Goal: Book appointment/travel/reservation

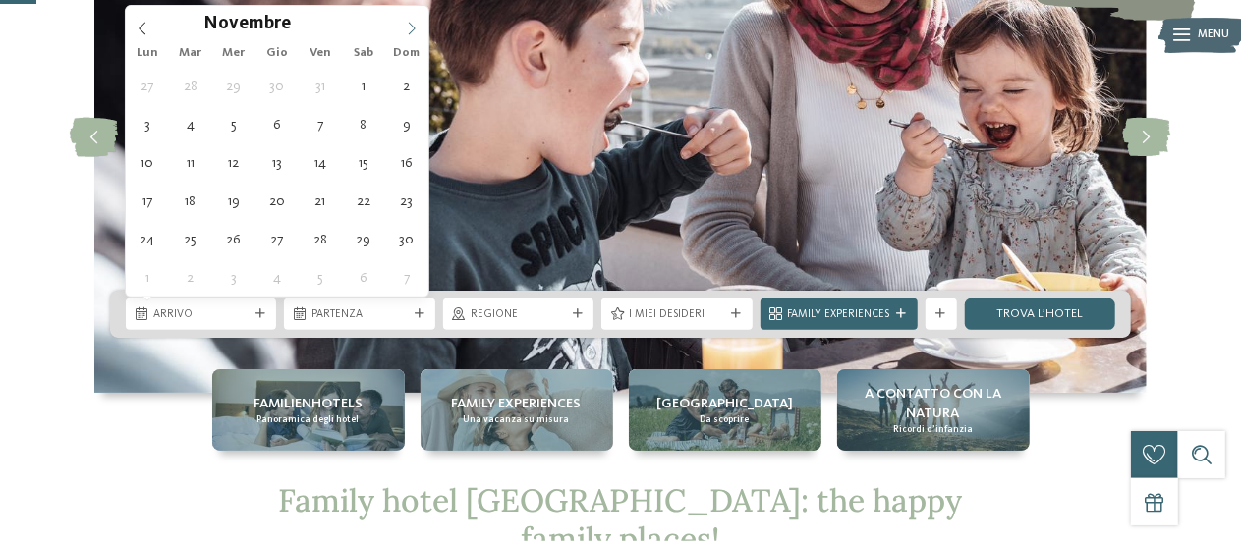
click at [409, 27] on icon at bounding box center [412, 29] width 14 height 14
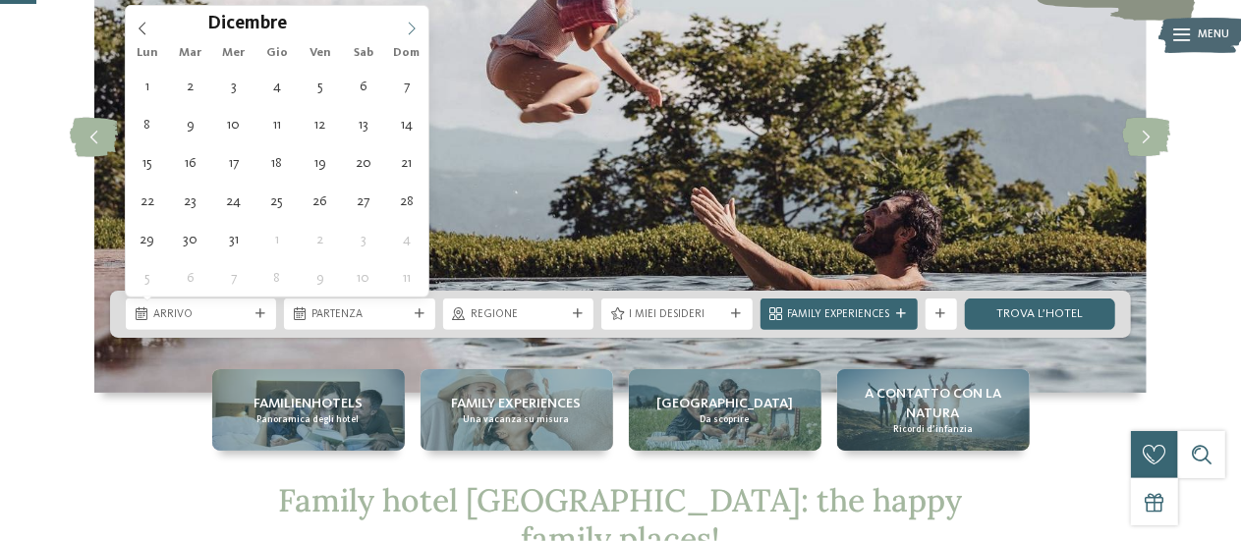
click at [409, 30] on icon at bounding box center [412, 29] width 14 height 14
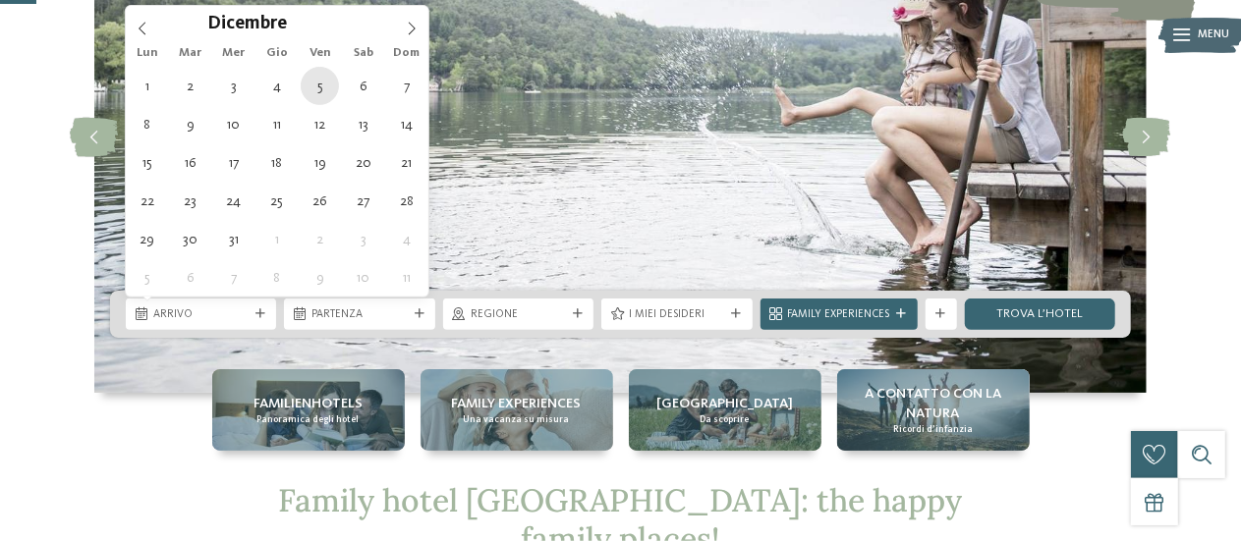
type div "[DATE]"
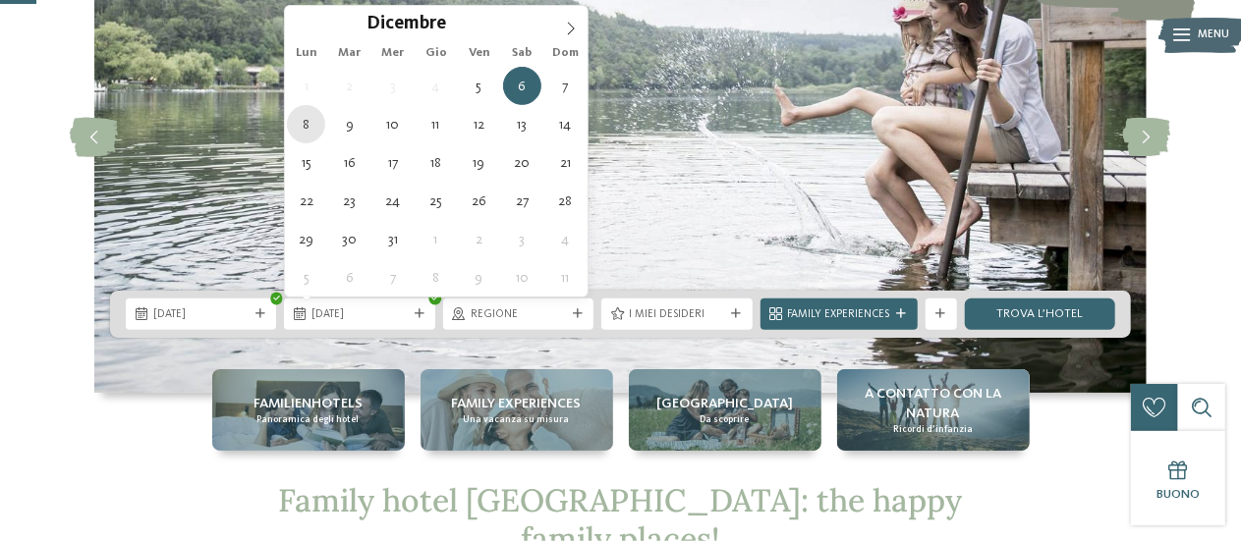
type div "[DATE]"
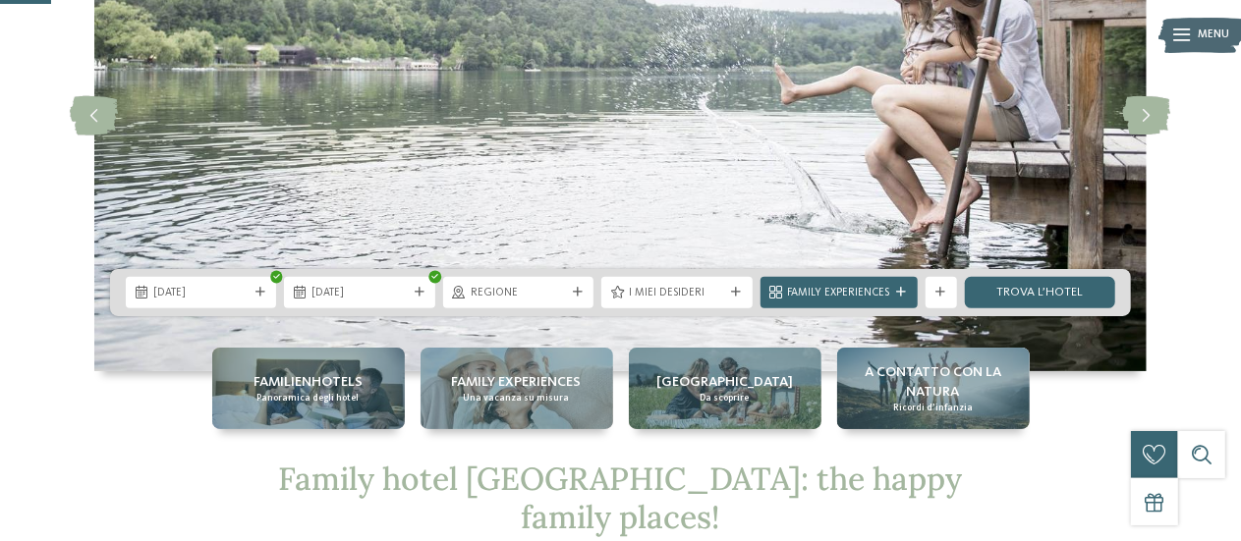
scroll to position [98, 0]
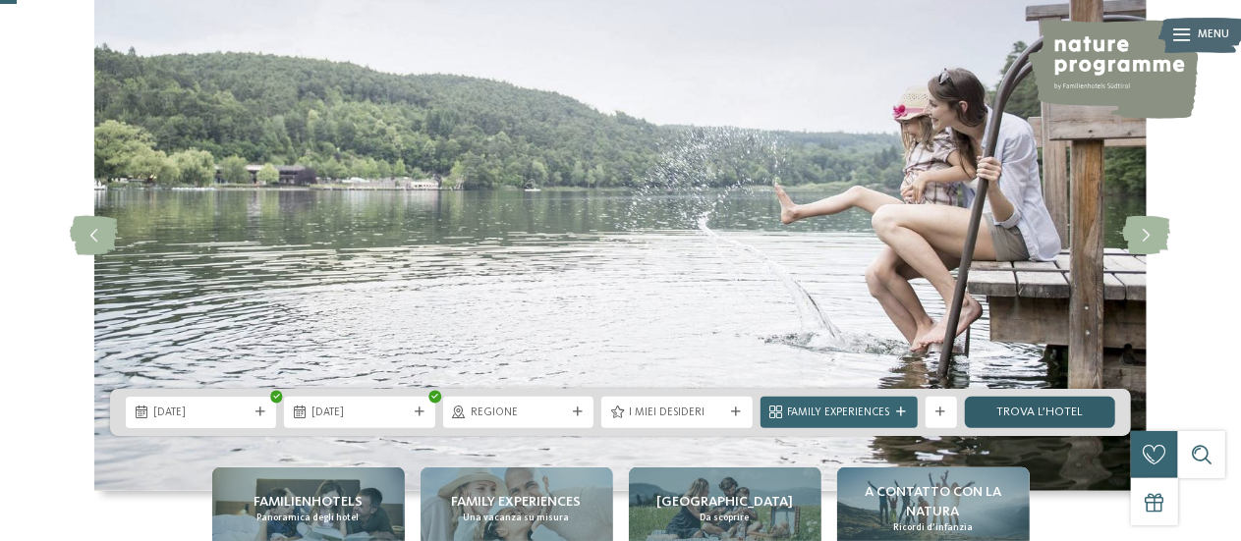
click at [1015, 419] on link "trova l’hotel" at bounding box center [1040, 412] width 150 height 31
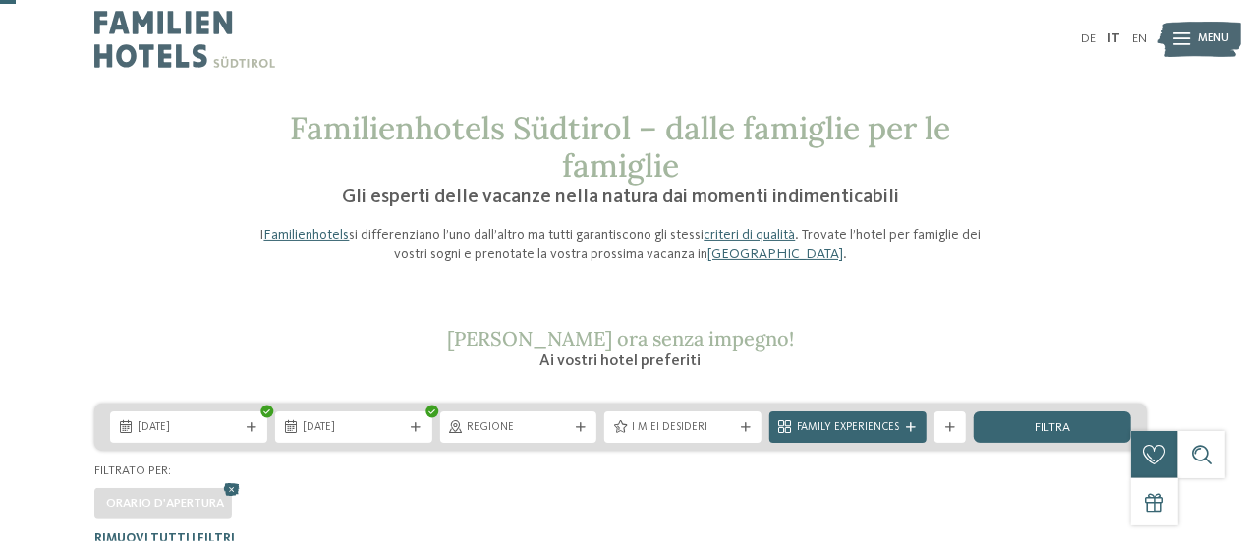
scroll to position [98, 0]
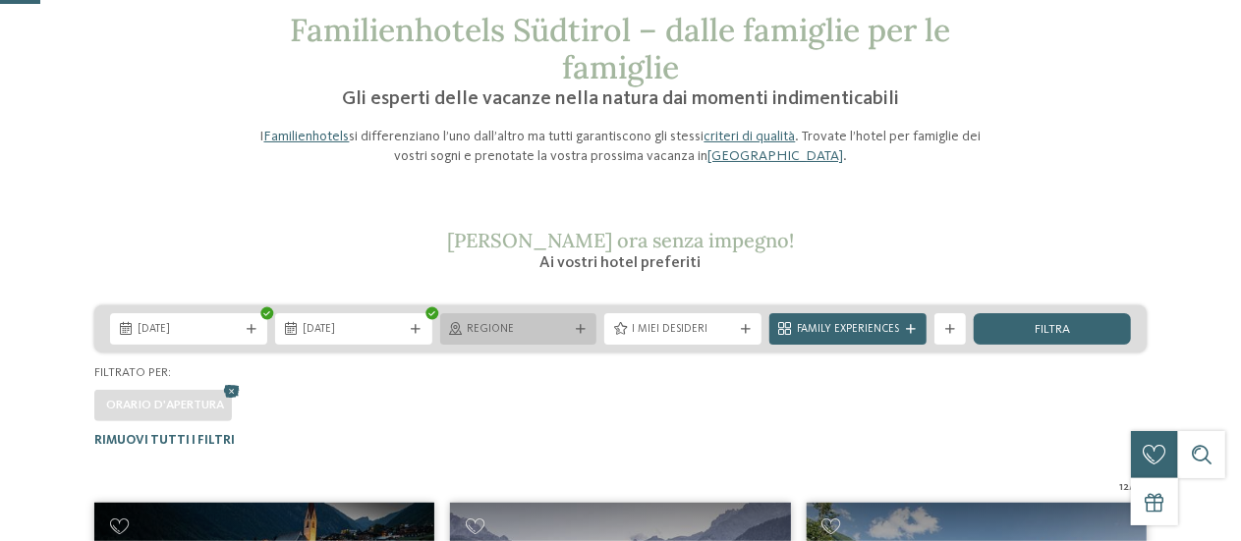
click at [570, 331] on div "Regione" at bounding box center [519, 329] width 110 height 17
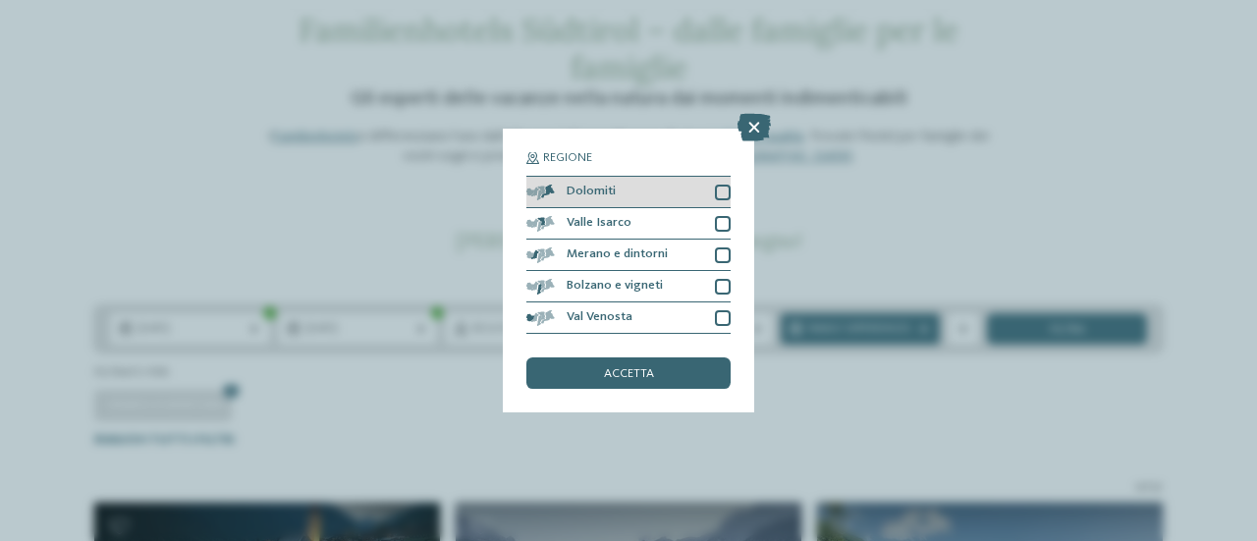
click at [719, 195] on div at bounding box center [723, 193] width 16 height 16
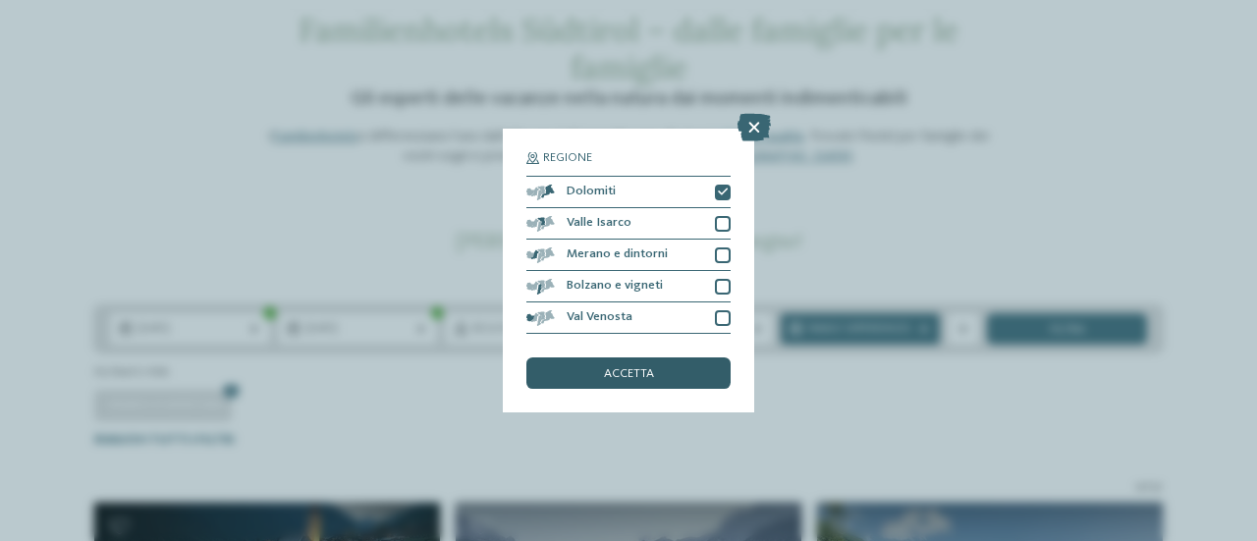
click at [676, 362] on div "accetta" at bounding box center [629, 373] width 204 height 31
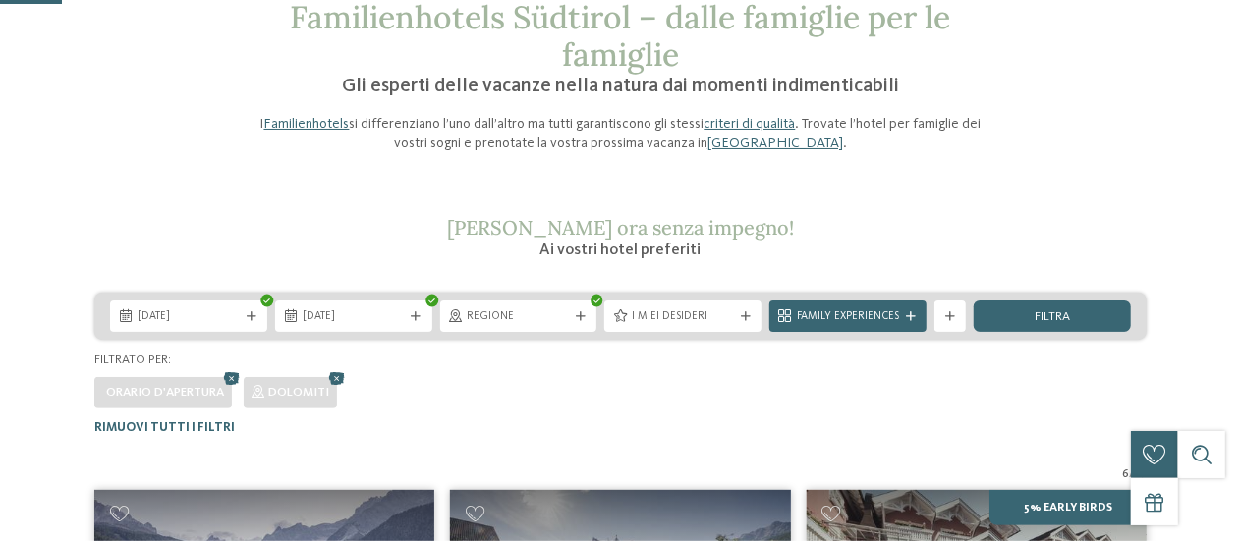
scroll to position [92, 0]
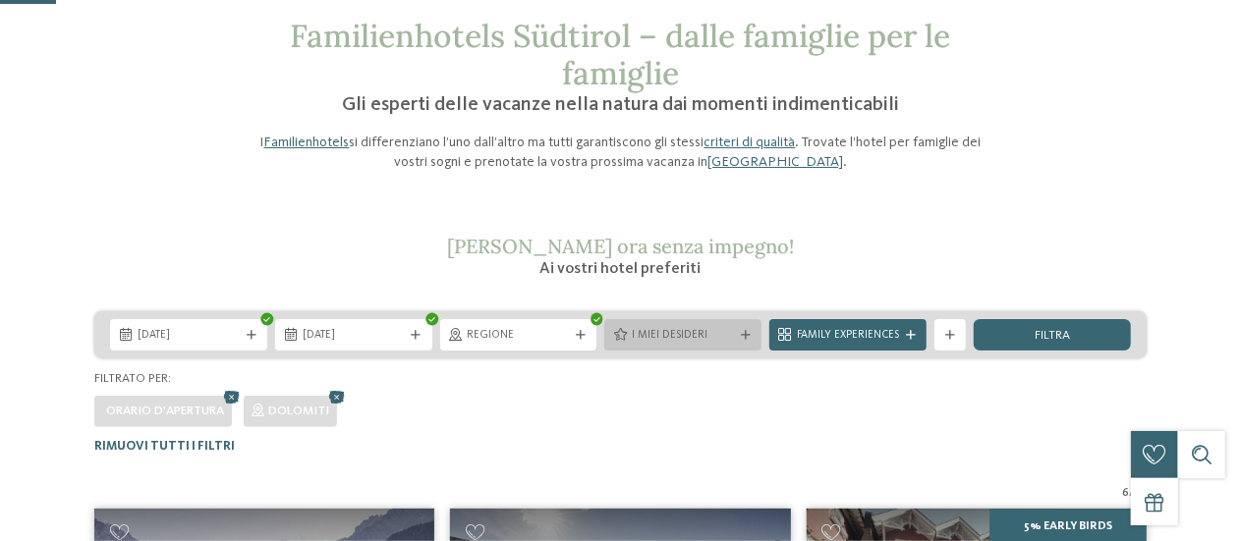
click at [728, 333] on span "I miei desideri" at bounding box center [683, 336] width 102 height 16
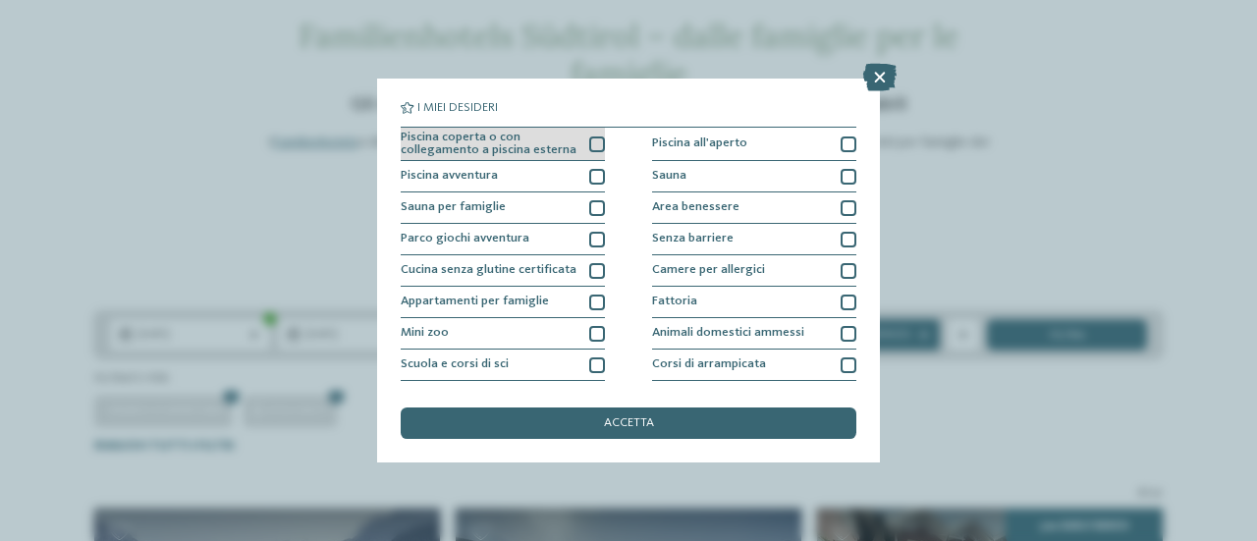
click at [590, 131] on div "Piscina coperta o con collegamento a piscina esterna" at bounding box center [503, 145] width 204 height 34
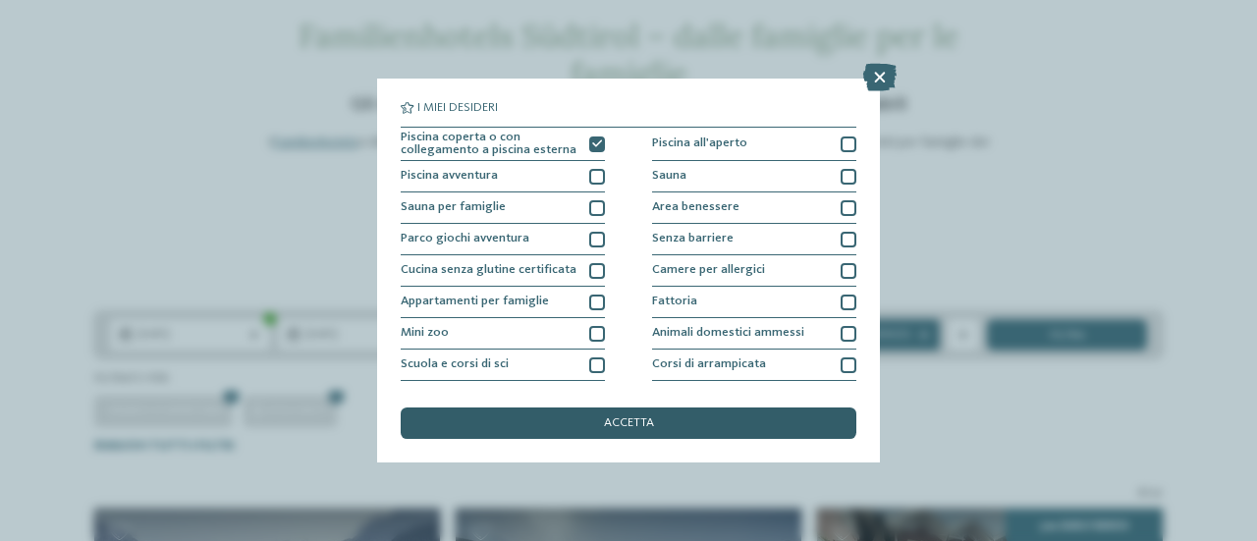
click at [703, 420] on div "accetta" at bounding box center [629, 423] width 456 height 31
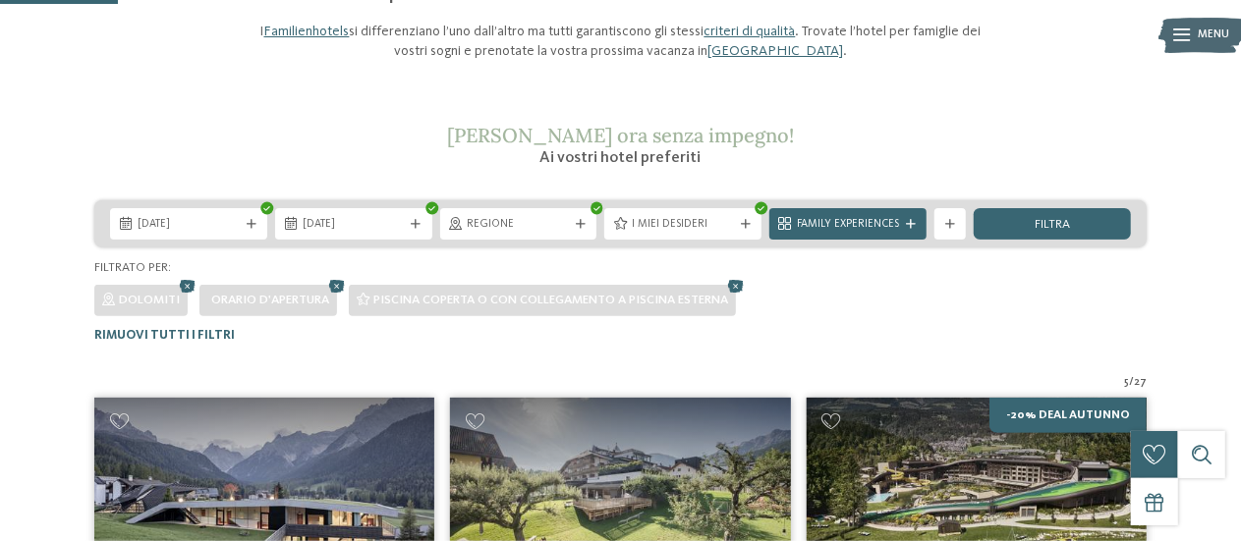
scroll to position [191, 0]
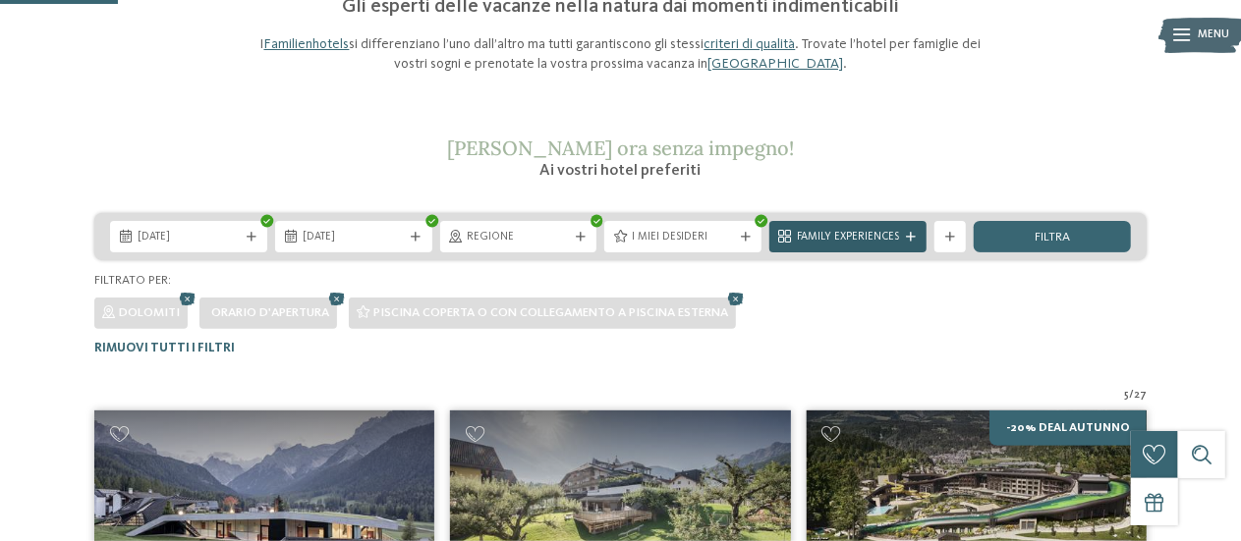
click at [894, 239] on span "Family Experiences" at bounding box center [848, 238] width 102 height 16
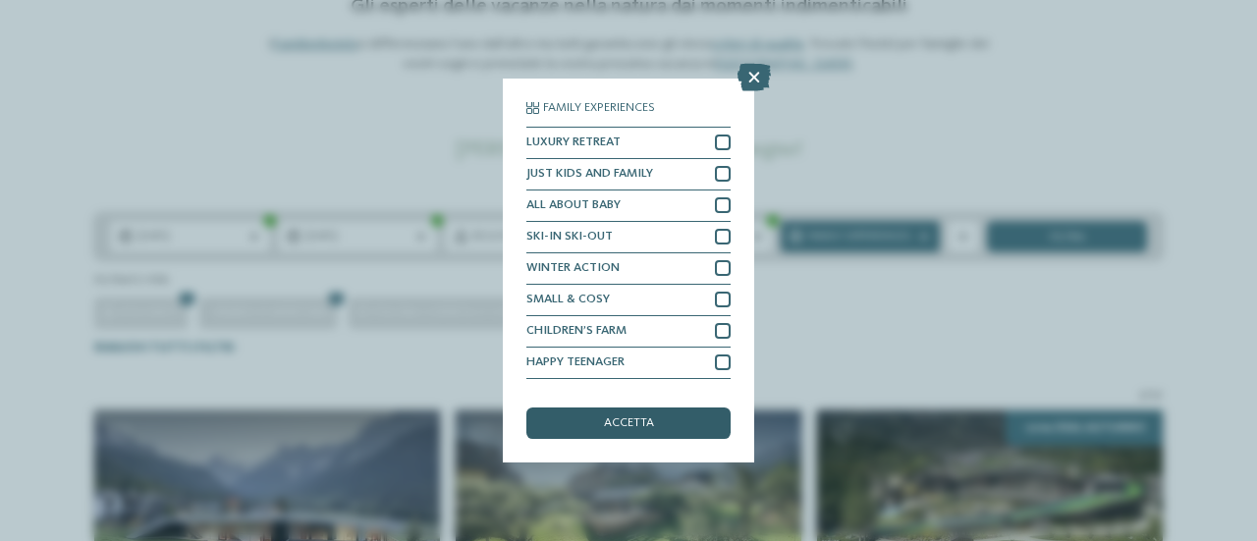
click at [654, 420] on div "accetta" at bounding box center [629, 423] width 204 height 31
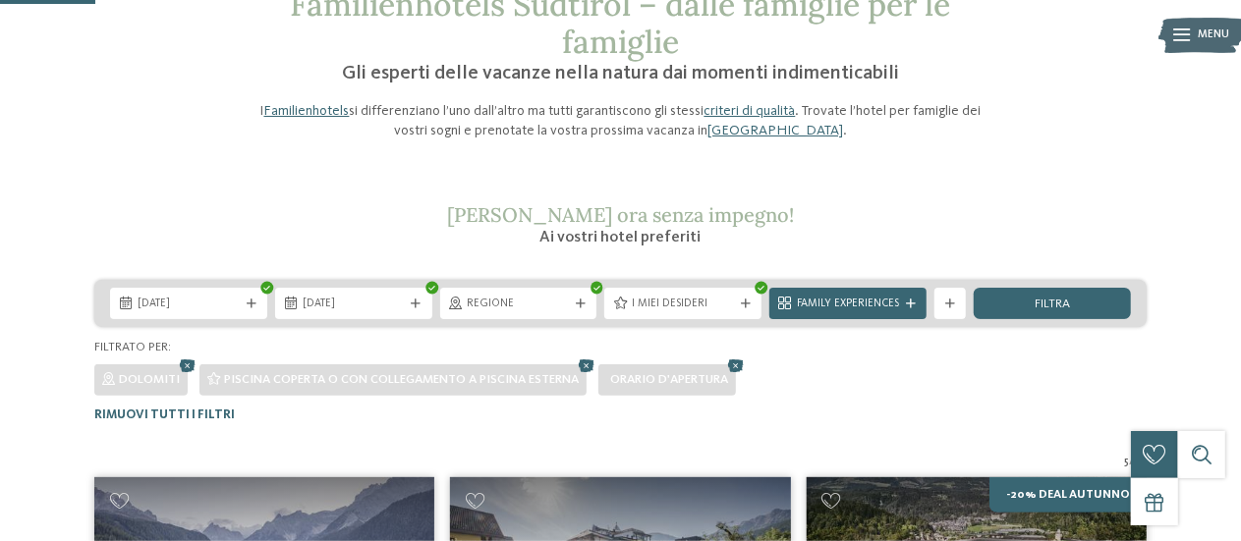
scroll to position [92, 0]
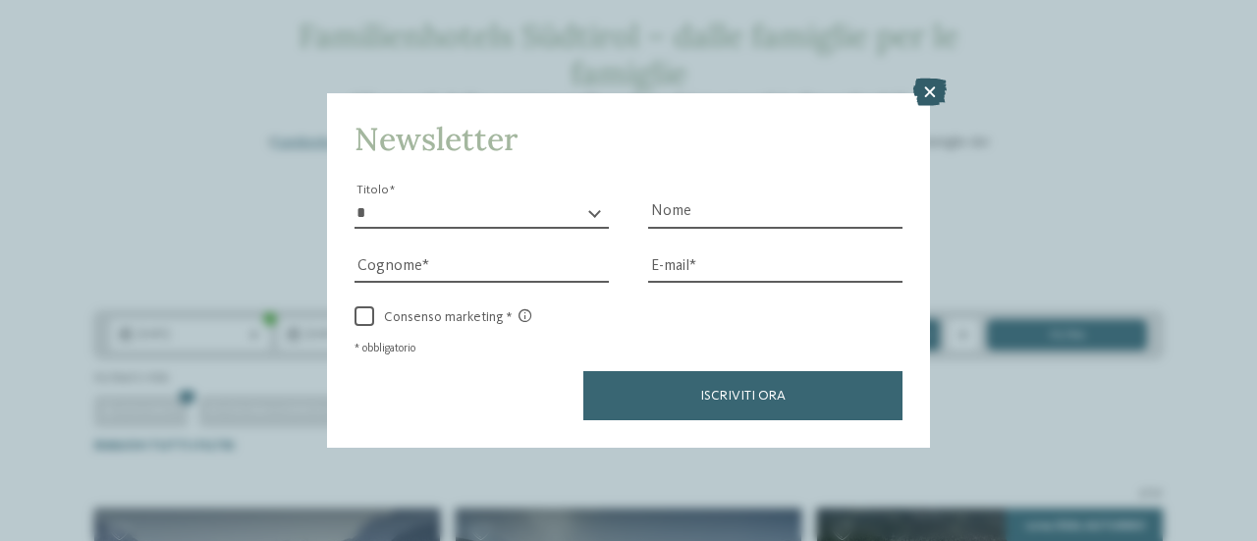
click at [931, 91] on icon at bounding box center [930, 93] width 33 height 28
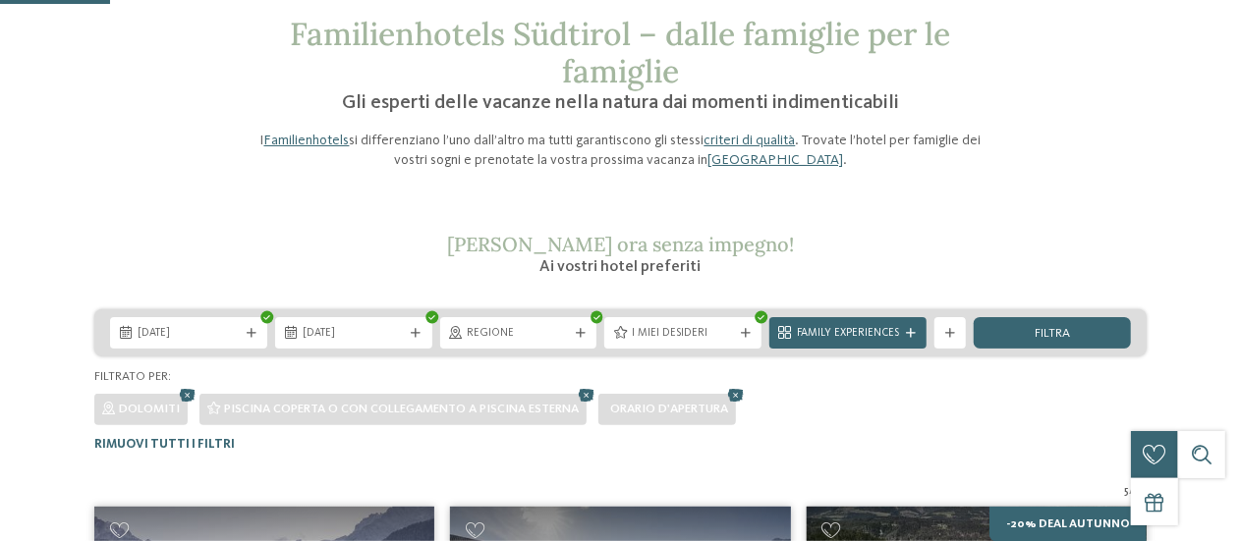
scroll to position [196, 0]
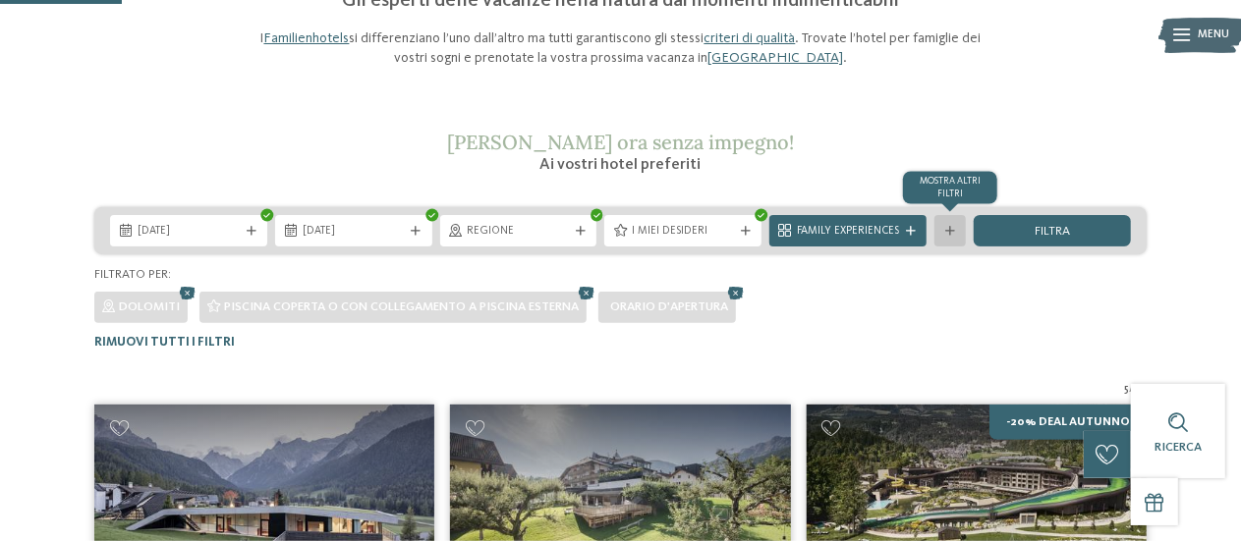
click at [956, 227] on div at bounding box center [950, 232] width 16 height 10
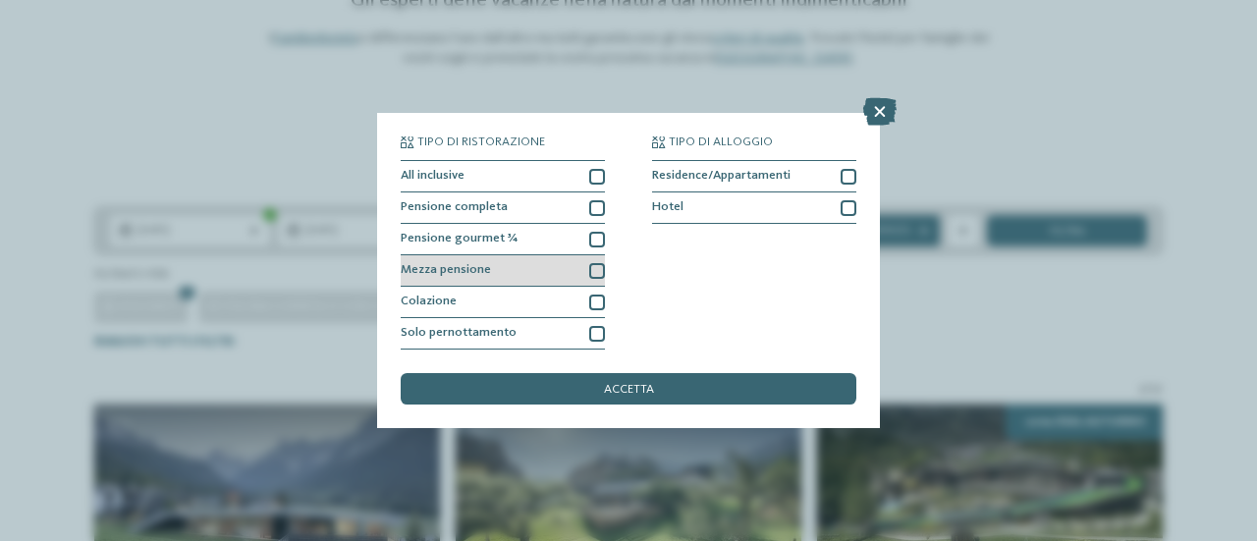
click at [597, 273] on div at bounding box center [597, 271] width 16 height 16
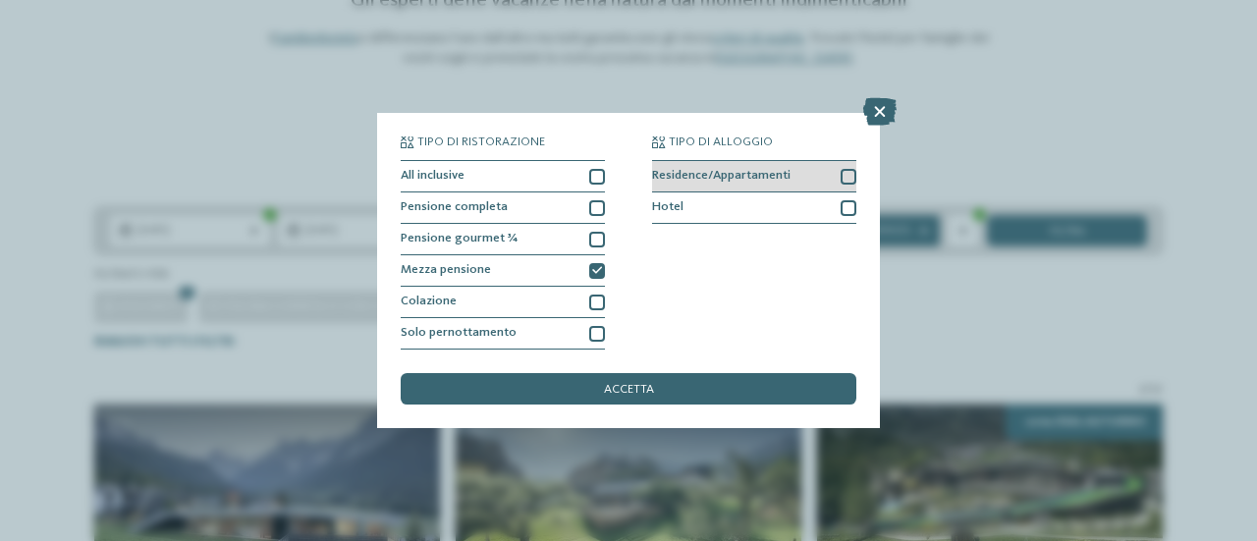
click at [842, 177] on div at bounding box center [849, 177] width 16 height 16
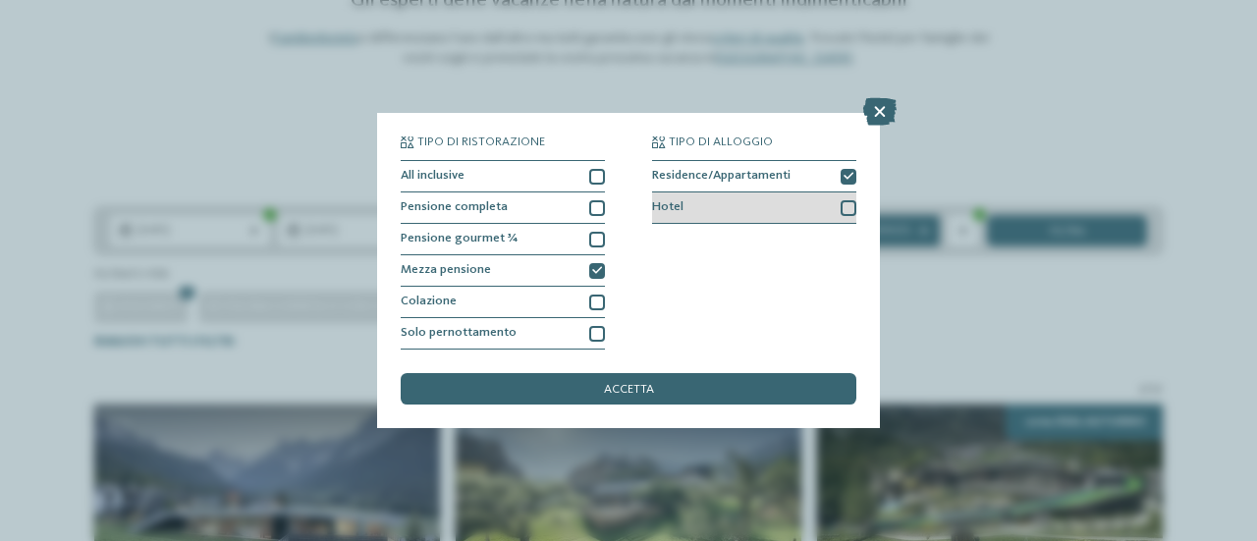
click at [853, 199] on div "Hotel" at bounding box center [754, 208] width 204 height 31
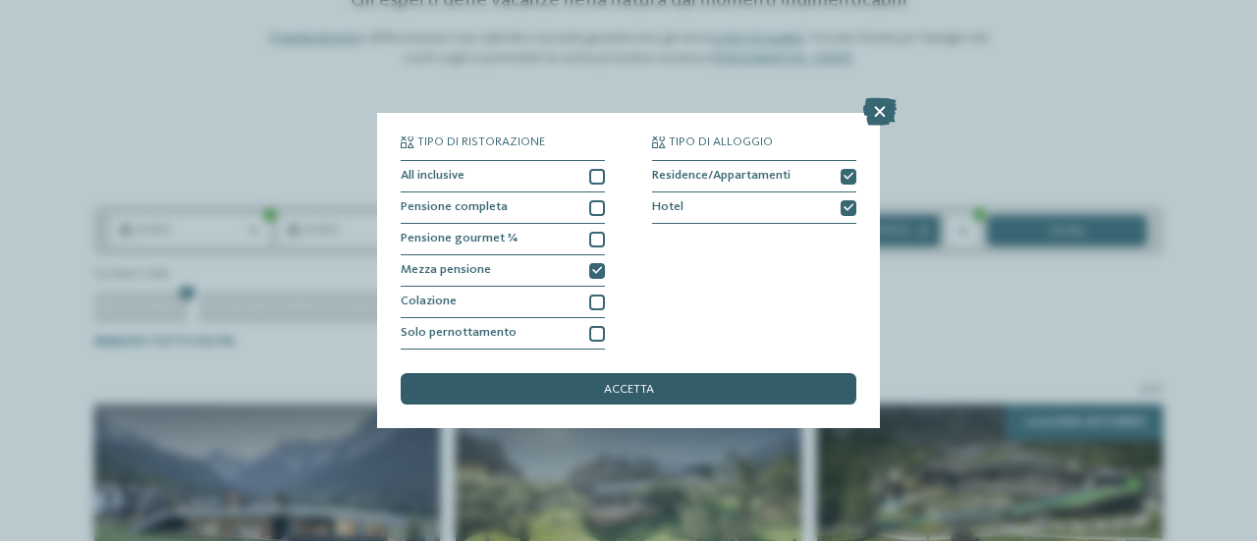
click at [690, 388] on div "accetta" at bounding box center [629, 388] width 456 height 31
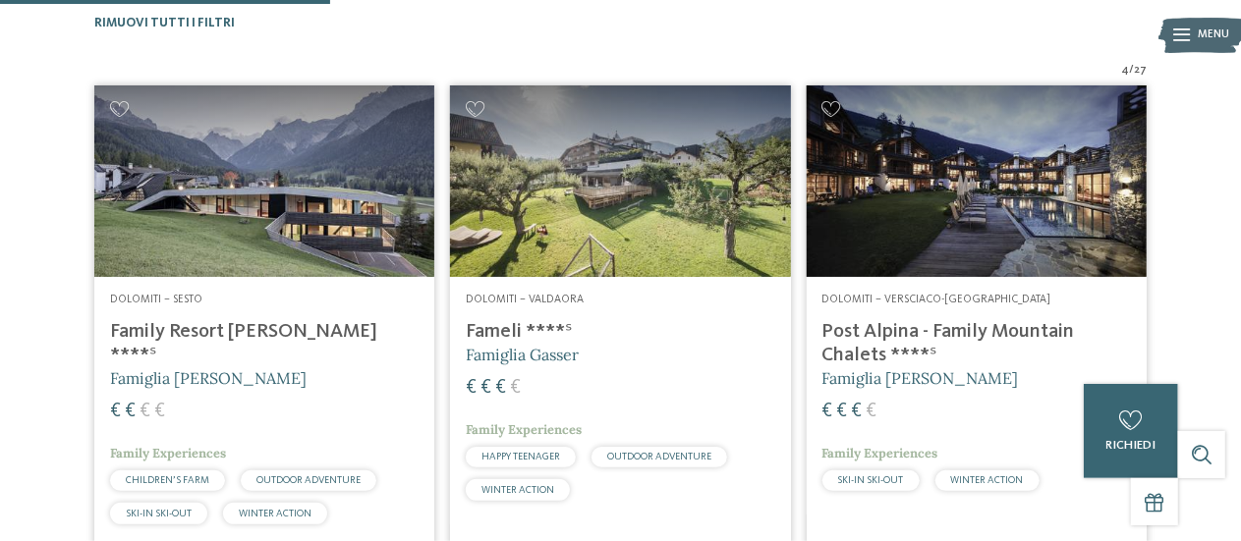
scroll to position [525, 0]
